Goal: Information Seeking & Learning: Find specific fact

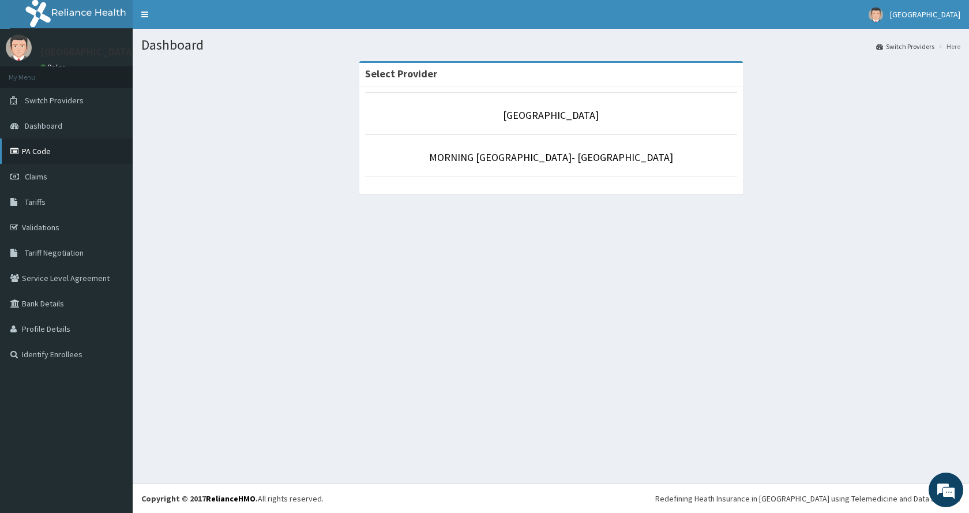
click at [35, 150] on link "PA Code" at bounding box center [66, 150] width 133 height 25
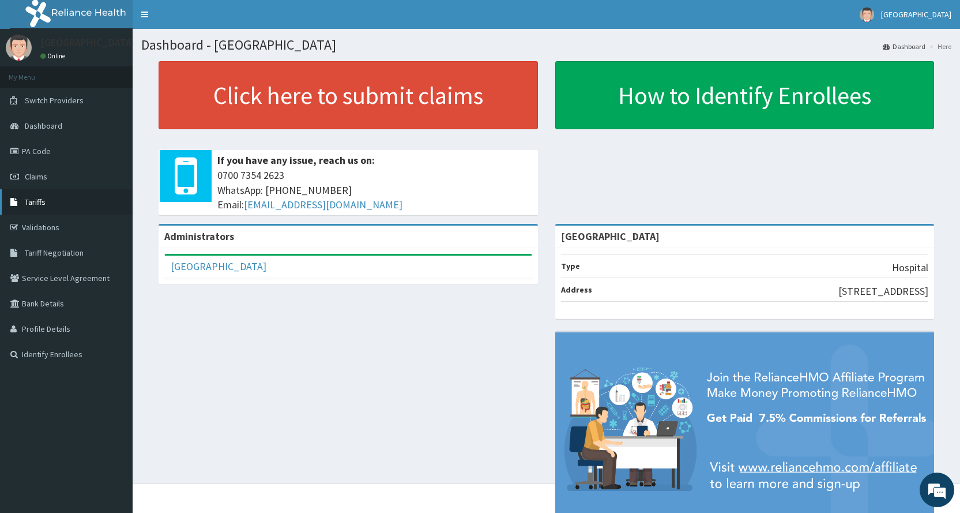
click at [37, 202] on span "Tariffs" at bounding box center [35, 202] width 21 height 10
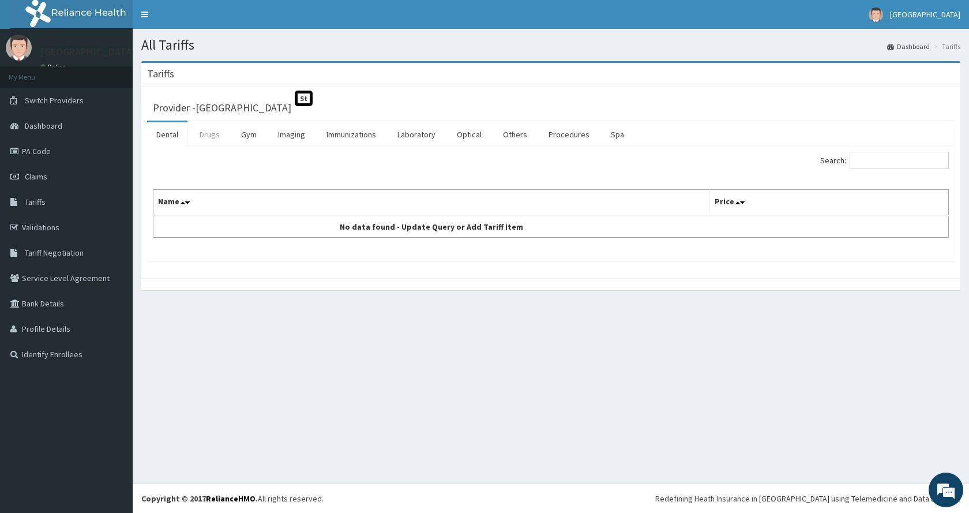
click at [216, 136] on link "Drugs" at bounding box center [209, 134] width 39 height 24
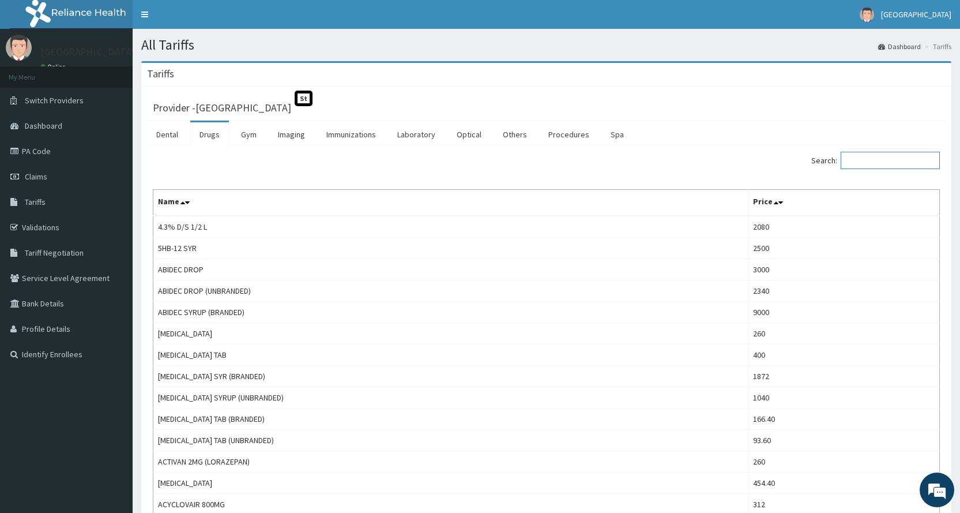
click at [879, 161] on input "Search:" at bounding box center [890, 160] width 99 height 17
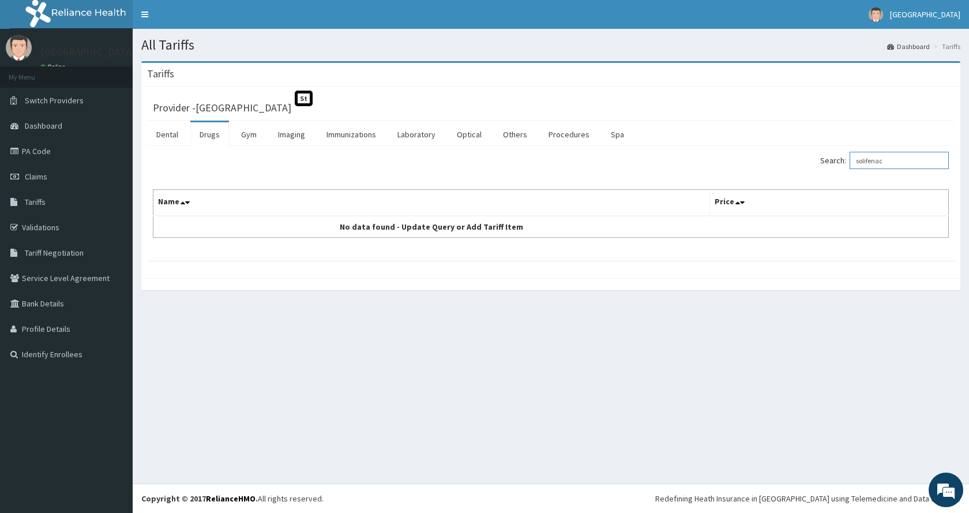
drag, startPoint x: 901, startPoint y: 158, endPoint x: 815, endPoint y: 151, distance: 85.6
click at [815, 151] on div "Search: solifenac Name Price No data found - Update Query or Add Tariff Item" at bounding box center [550, 203] width 807 height 115
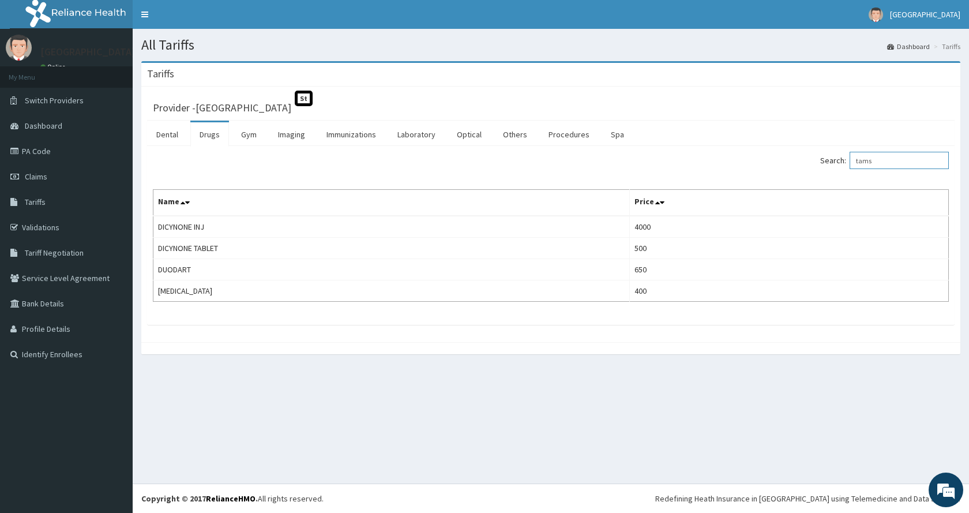
drag, startPoint x: 892, startPoint y: 159, endPoint x: 744, endPoint y: 142, distance: 148.6
click at [744, 142] on div "Dental Drugs Gym Imaging Immunizations Laboratory Optical Others Procedures Spa…" at bounding box center [550, 223] width 807 height 204
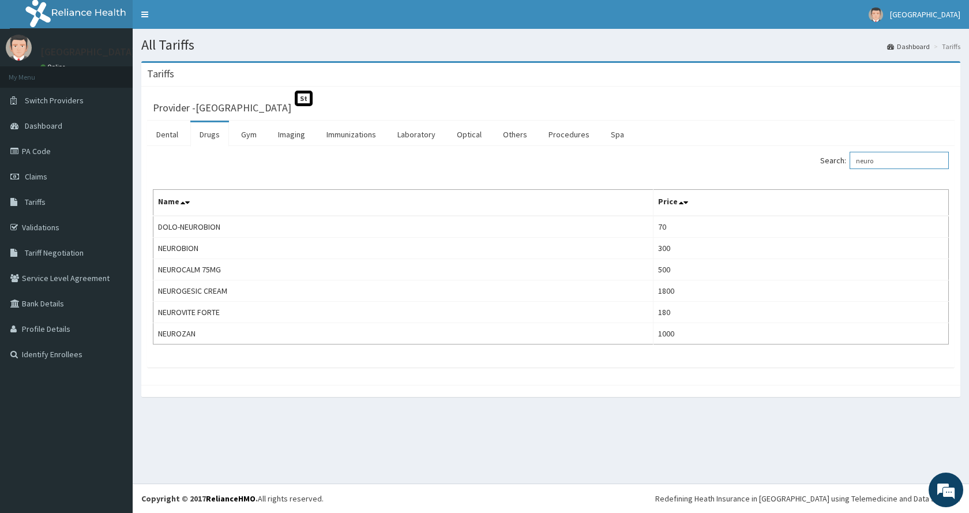
drag, startPoint x: 897, startPoint y: 157, endPoint x: 808, endPoint y: 147, distance: 90.0
click at [808, 147] on div "Search: neuro Name Price DOLO-NEUROBION 70 NEUROBION 300 NEUROCALM 75MG 500 NEU…" at bounding box center [550, 256] width 807 height 221
type input "neuro"
click at [428, 136] on link "Laboratory" at bounding box center [416, 134] width 57 height 24
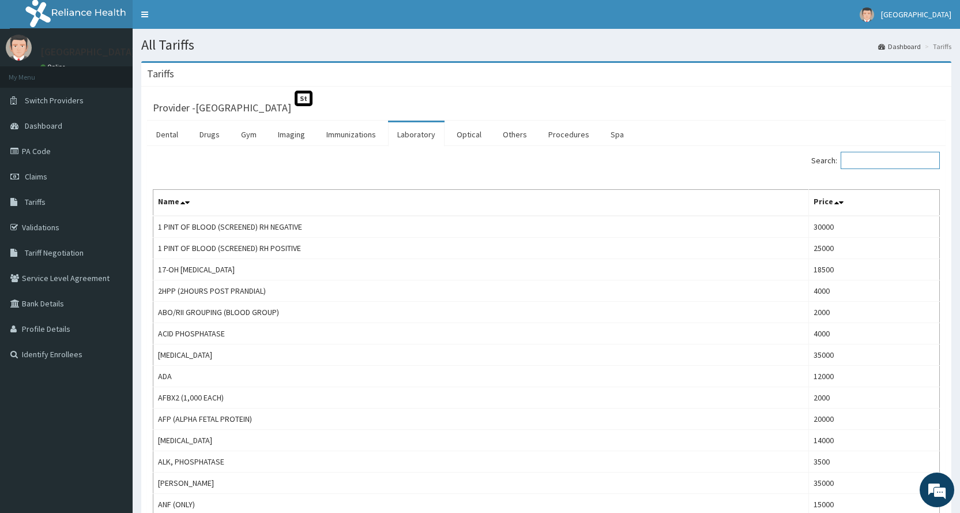
click at [867, 161] on input "Search:" at bounding box center [890, 160] width 99 height 17
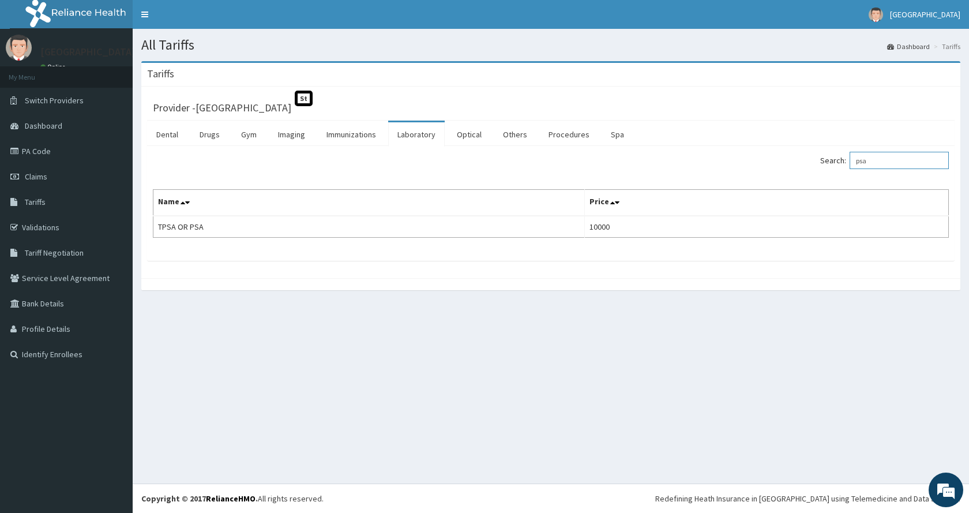
type input "psa"
click at [212, 133] on link "Drugs" at bounding box center [209, 134] width 39 height 24
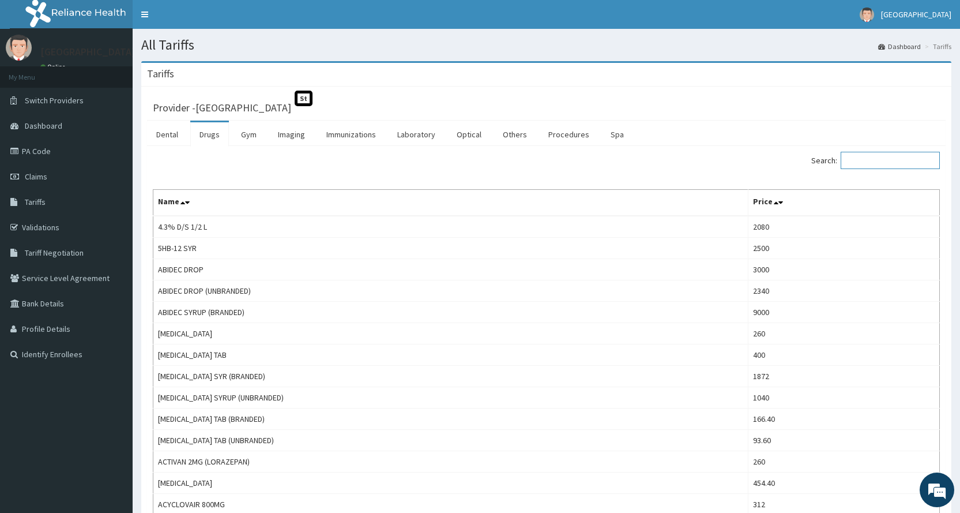
click at [865, 159] on input "Search:" at bounding box center [890, 160] width 99 height 17
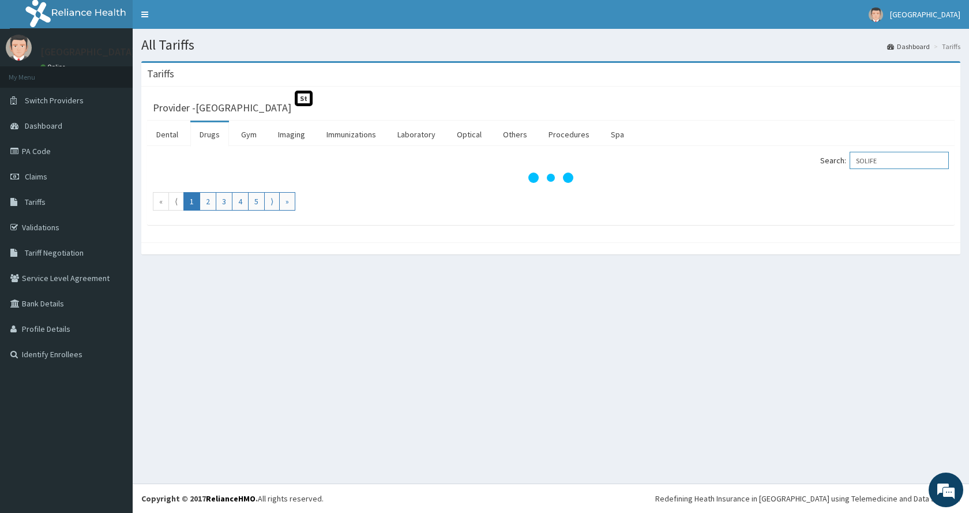
type input "SOLIFE"
